Goal: Task Accomplishment & Management: Manage account settings

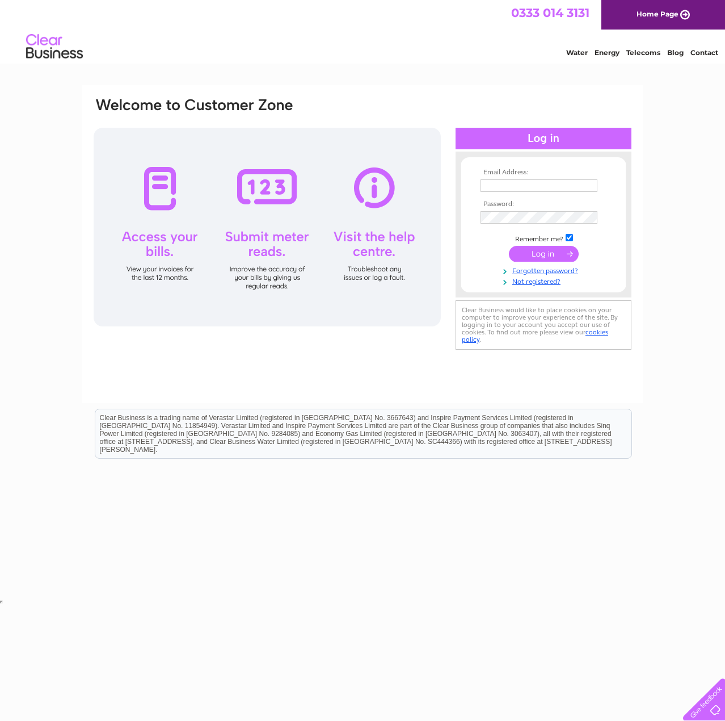
type input "[EMAIL_ADDRESS][DOMAIN_NAME]"
click at [553, 254] on input "submit" at bounding box center [544, 254] width 70 height 16
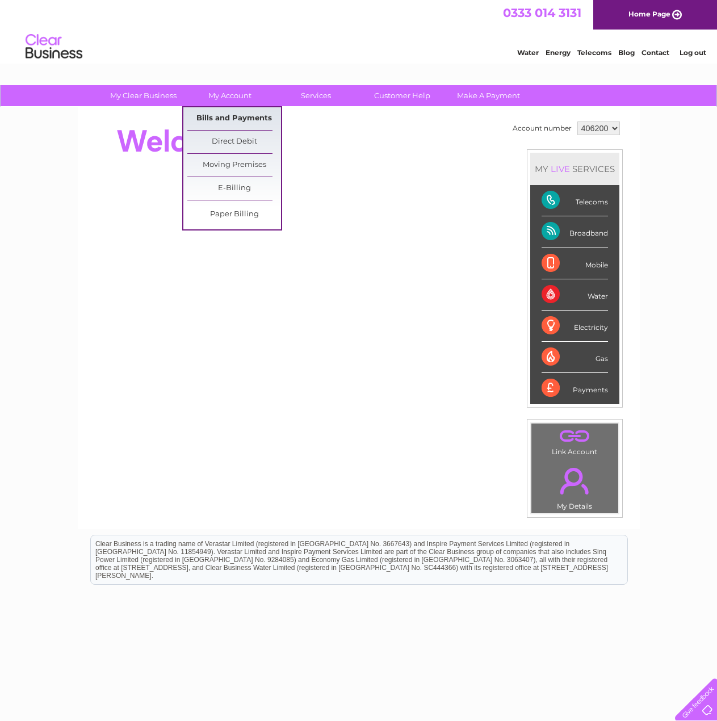
click at [239, 119] on link "Bills and Payments" at bounding box center [234, 118] width 94 height 23
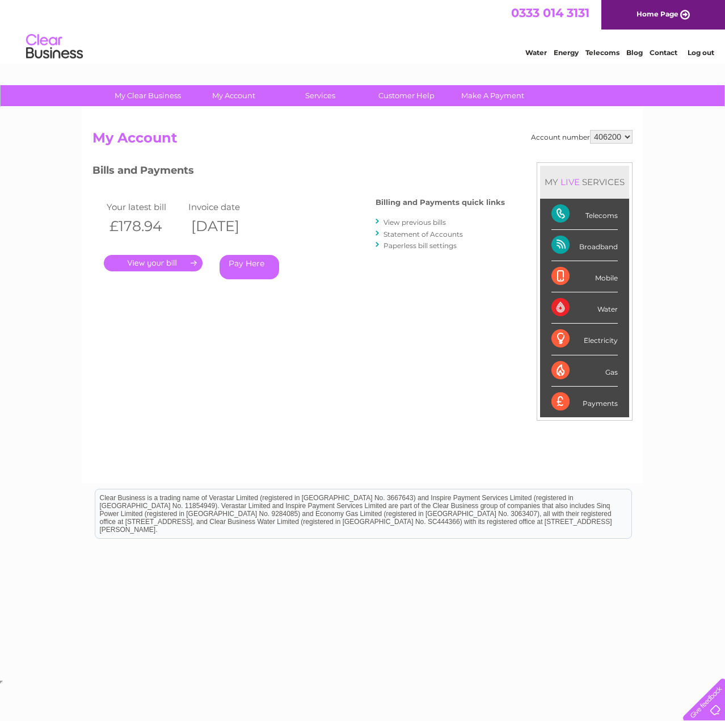
click at [167, 264] on link "." at bounding box center [153, 263] width 99 height 16
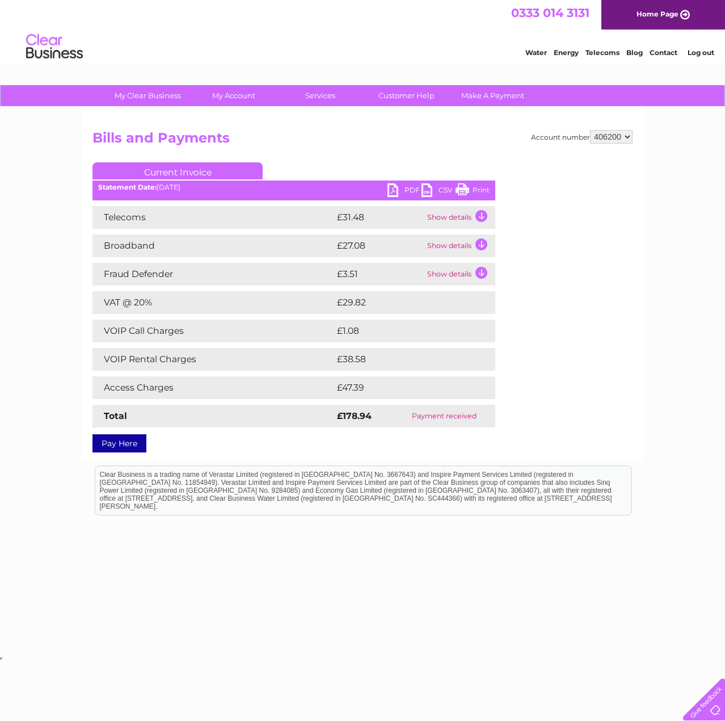
click at [401, 191] on link "PDF" at bounding box center [405, 191] width 34 height 16
click at [124, 532] on html "Clear Business is a trading name of Verastar Limited (registered in [GEOGRAPHIC…" at bounding box center [362, 495] width 725 height 73
